Goal: Task Accomplishment & Management: Manage account settings

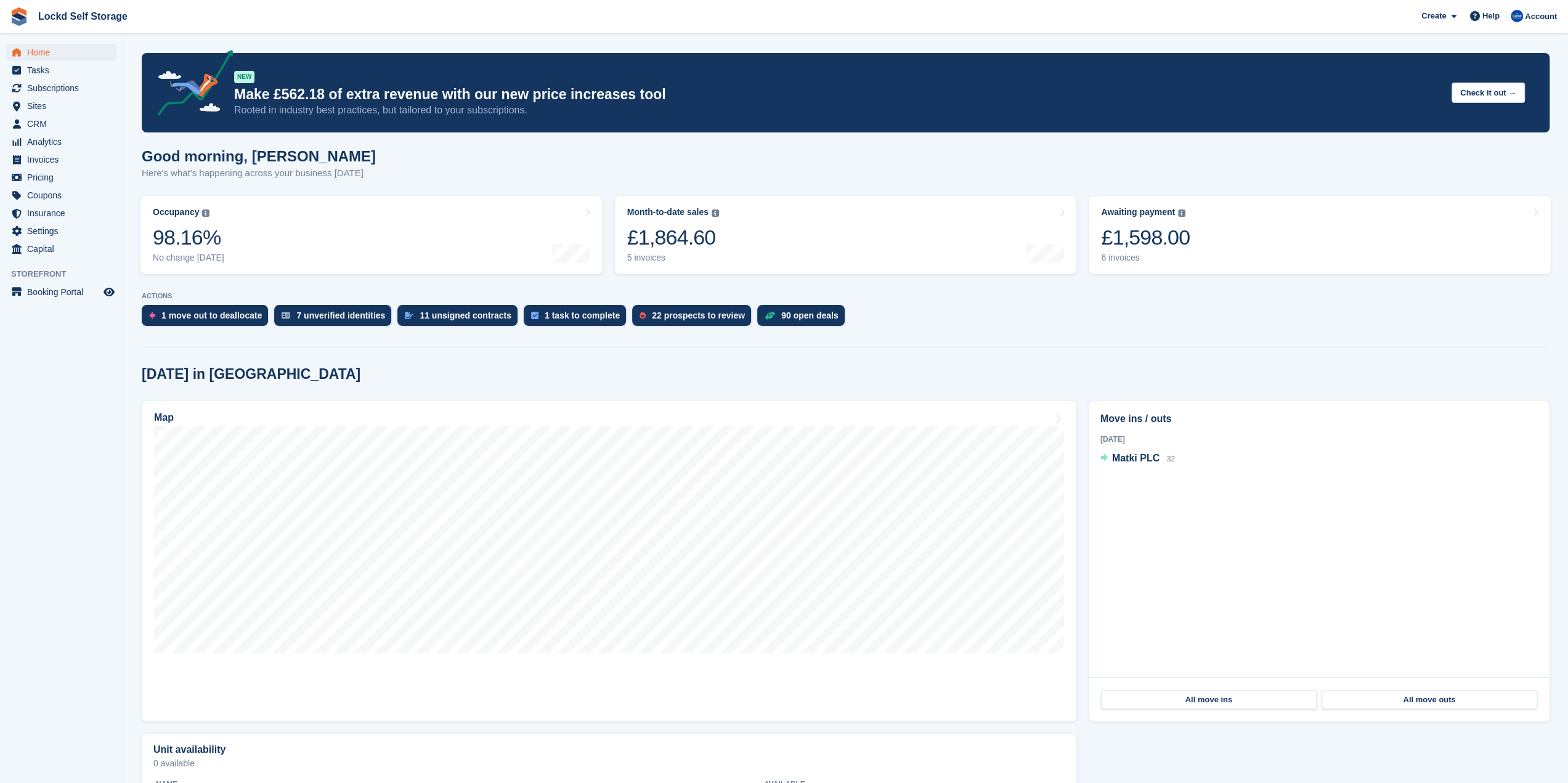
click at [1126, 348] on section "NEW Make £562.18 of extra revenue with our new price increases tool Rooted in i…" at bounding box center [845, 470] width 1444 height 939
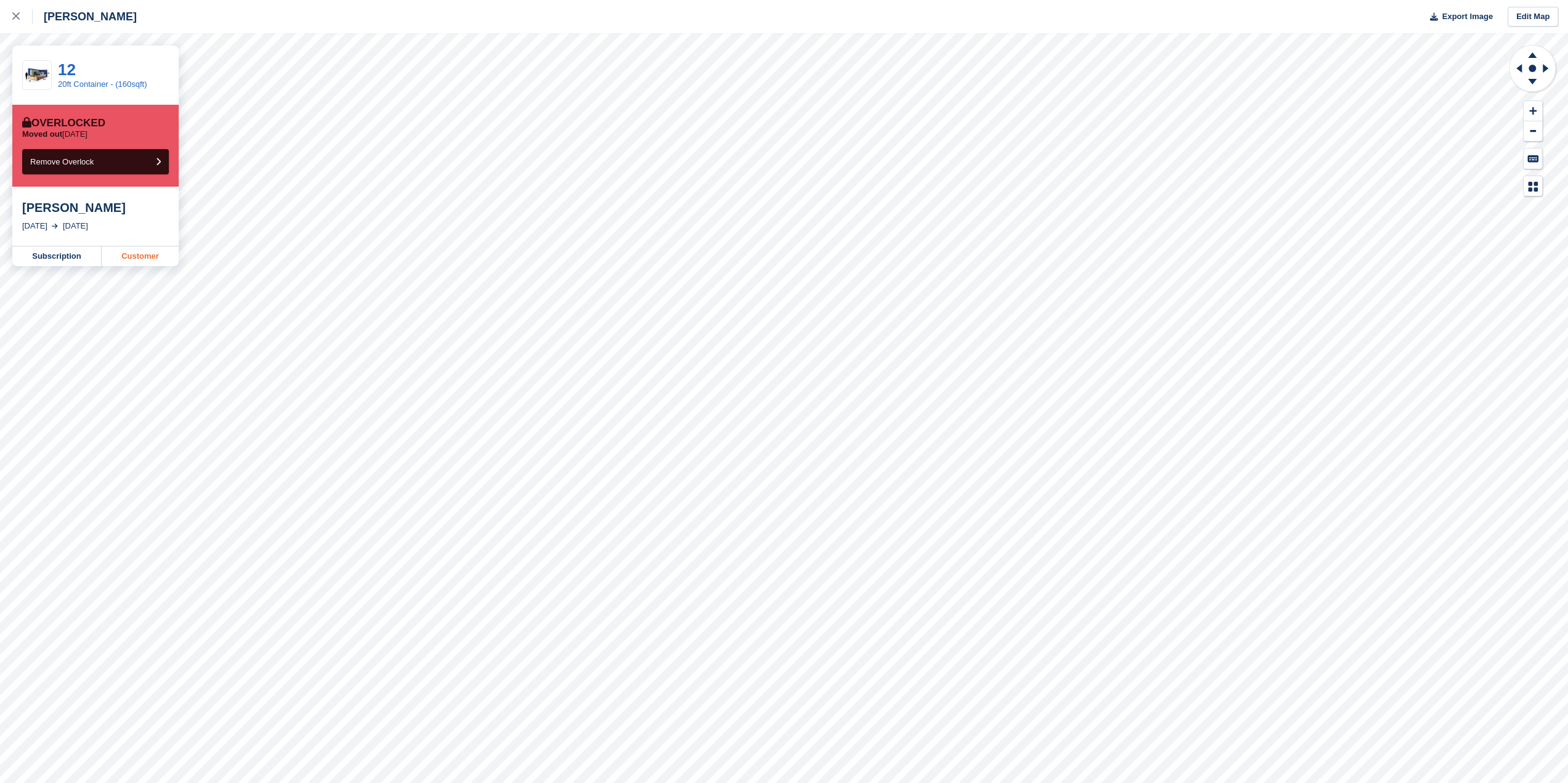
click at [141, 262] on link "Customer" at bounding box center [140, 256] width 77 height 20
click at [21, 22] on div at bounding box center [22, 17] width 20 height 15
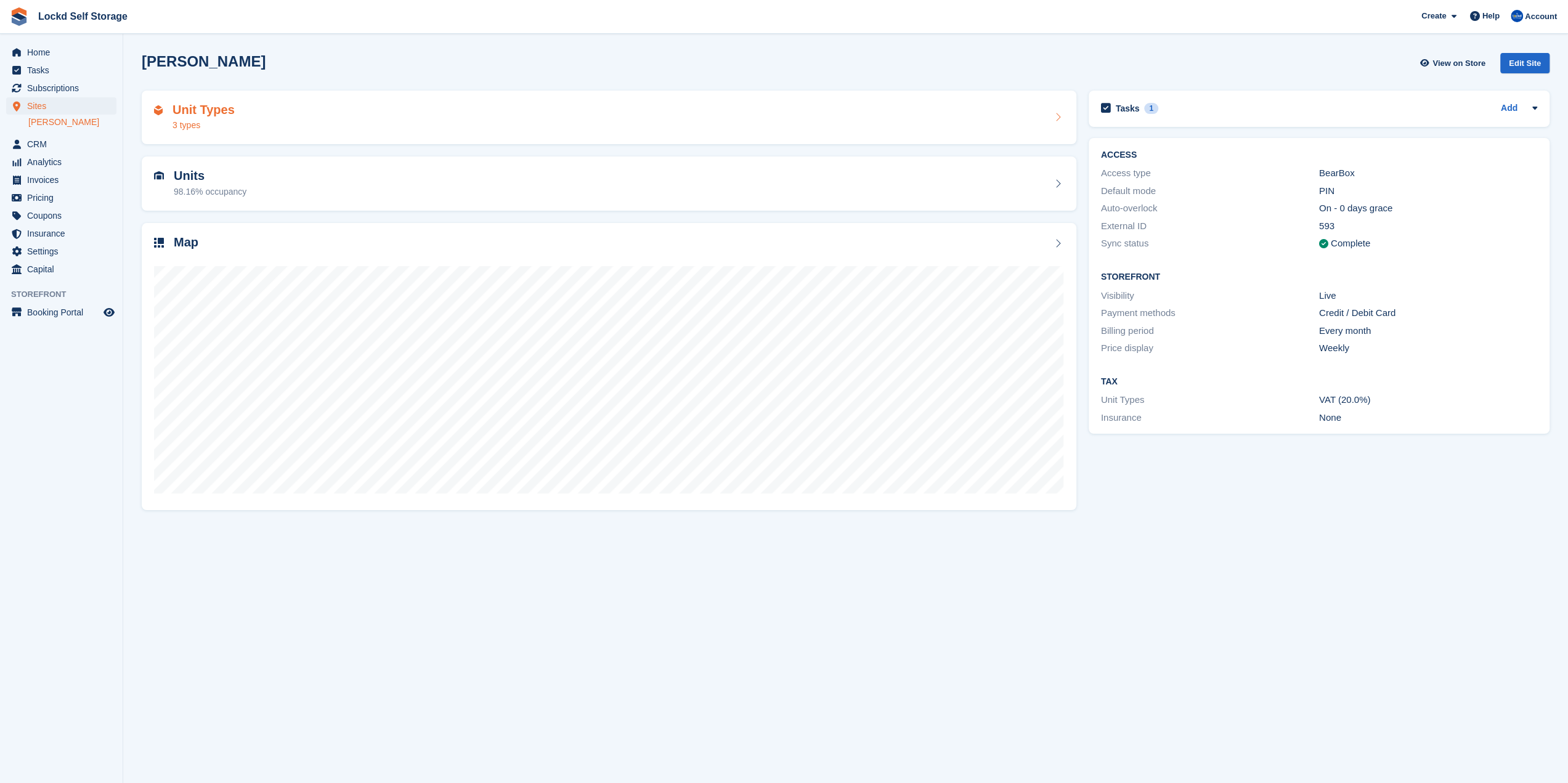
click at [286, 116] on div "Unit Types 3 types" at bounding box center [609, 118] width 910 height 30
